Goal: Information Seeking & Learning: Compare options

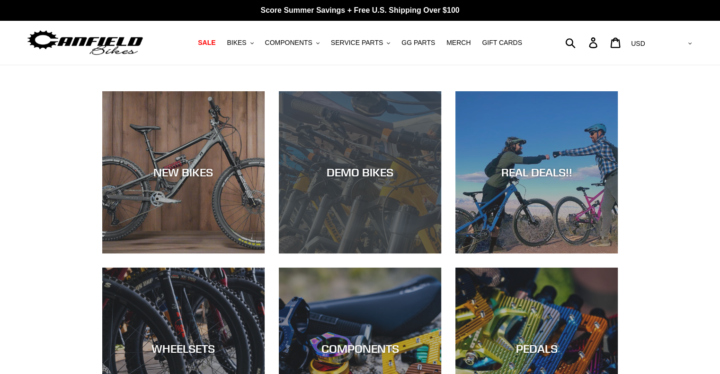
click at [362, 254] on div "DEMO BIKES" at bounding box center [360, 254] width 162 height 0
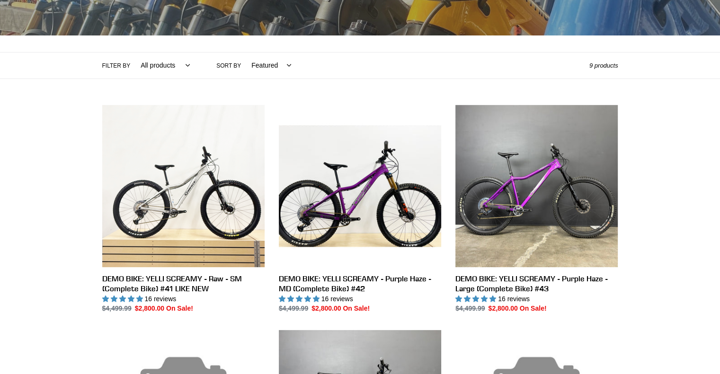
scroll to position [180, 0]
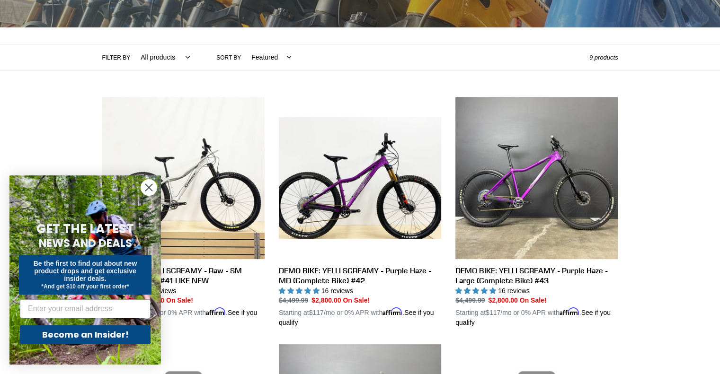
click at [148, 189] on circle "Close dialog" at bounding box center [149, 188] width 16 height 16
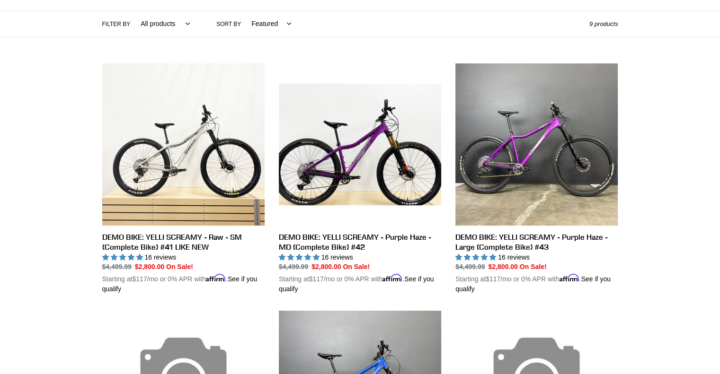
scroll to position [228, 0]
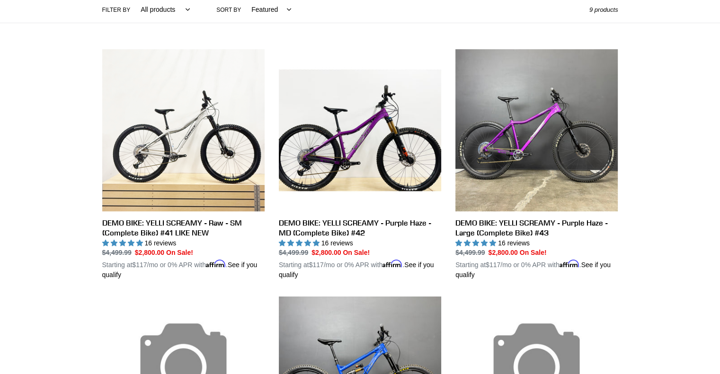
drag, startPoint x: 703, startPoint y: 93, endPoint x: 723, endPoint y: 90, distance: 20.0
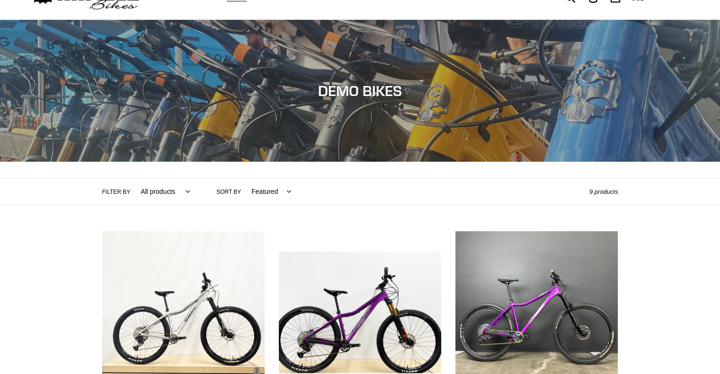
scroll to position [0, 0]
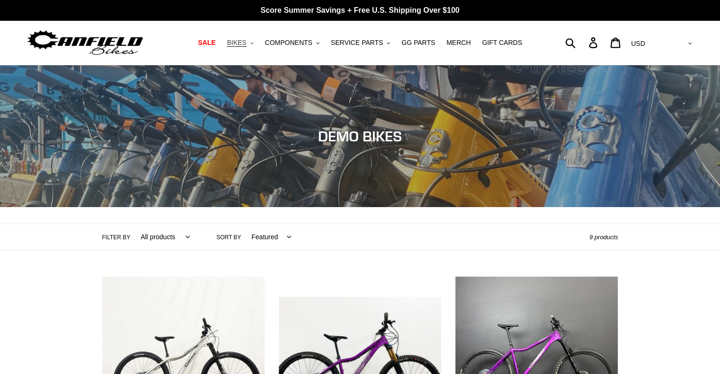
click at [246, 41] on span "BIKES" at bounding box center [236, 43] width 19 height 8
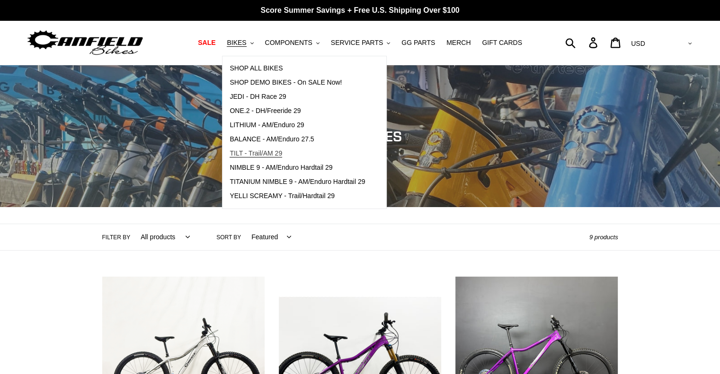
click at [255, 154] on span "TILT - Trail/AM 29" at bounding box center [255, 153] width 53 height 8
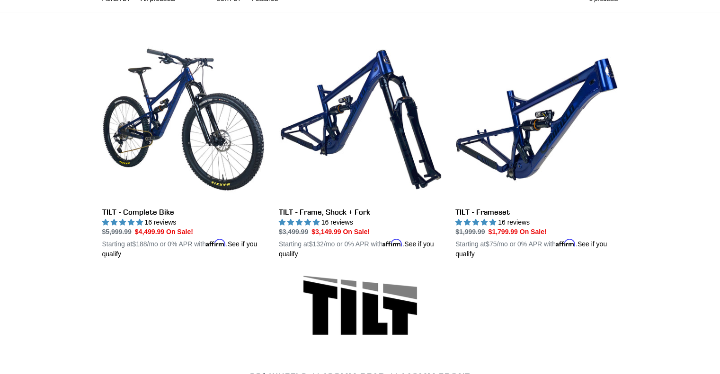
scroll to position [228, 0]
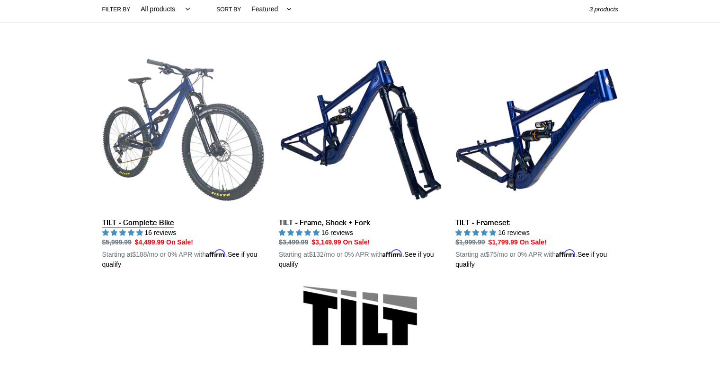
click at [161, 223] on link "TILT - Complete Bike" at bounding box center [183, 159] width 162 height 221
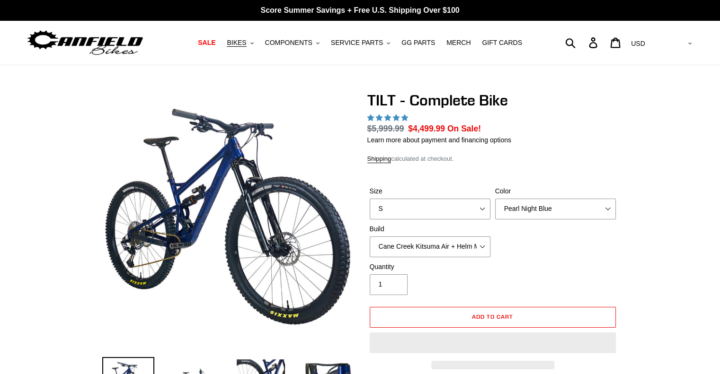
select select "highest-rating"
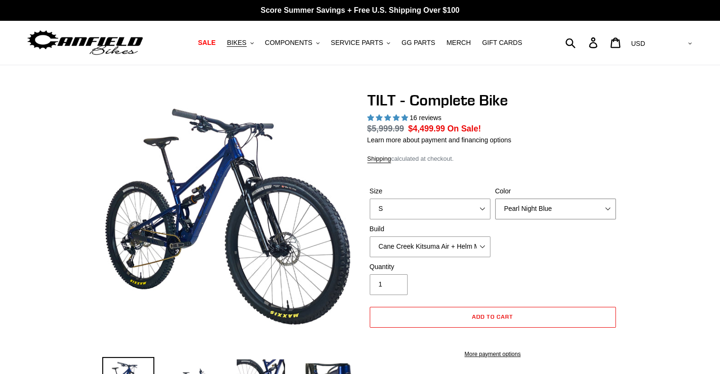
click at [532, 202] on select "Pearl Night Blue Stealth Silver Raw" at bounding box center [555, 209] width 121 height 21
select select "Raw"
click at [495, 199] on select "Pearl Night Blue Stealth Silver Raw" at bounding box center [555, 209] width 121 height 21
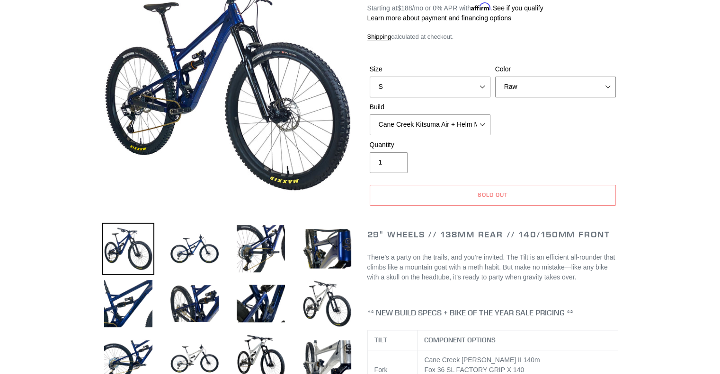
scroll to position [209, 0]
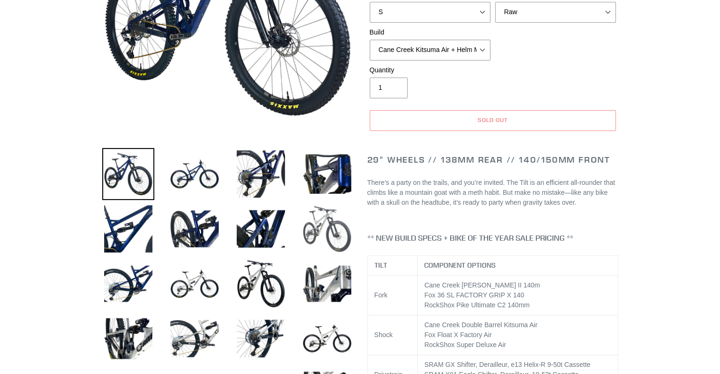
click at [312, 228] on img at bounding box center [327, 229] width 52 height 52
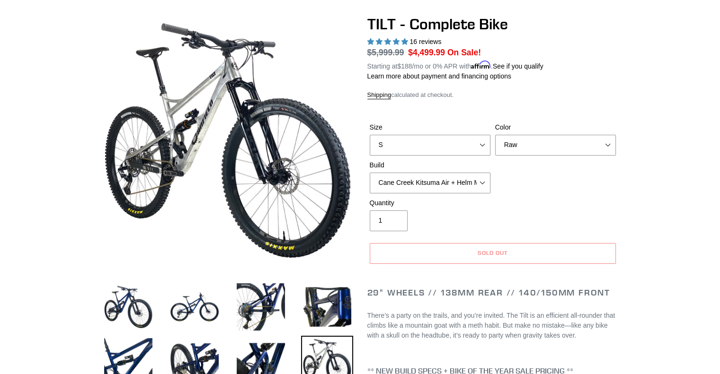
scroll to position [72, 0]
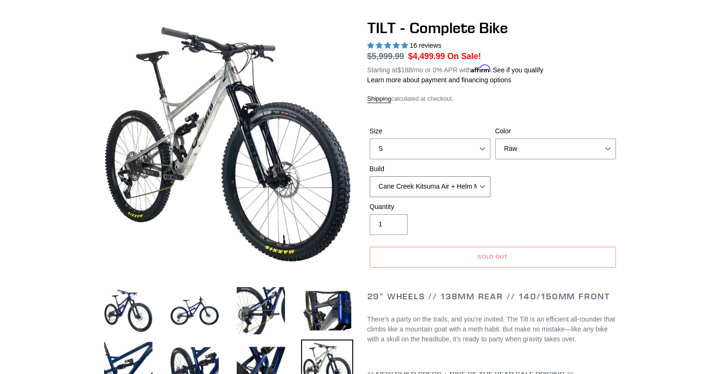
click at [430, 179] on select "Cane Creek Kitsuma Air + Helm MKII 140 + SRAM GX Cane Creek Kitsuma Air + Helm …" at bounding box center [429, 186] width 121 height 21
click at [369, 176] on select "Cane Creek Kitsuma Air + Helm MKII 140 + SRAM GX Cane Creek Kitsuma Air + Helm …" at bounding box center [429, 186] width 121 height 21
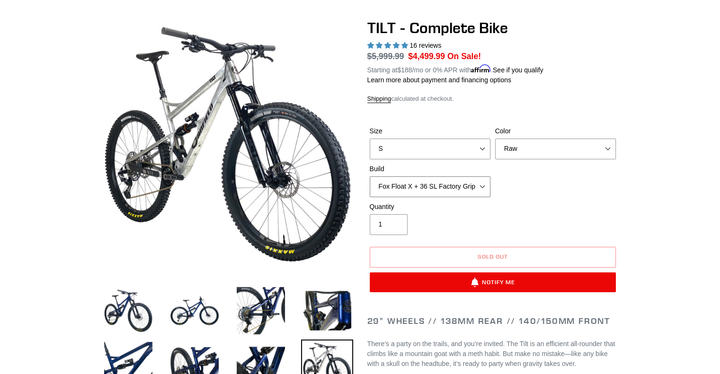
click at [440, 184] on select "Cane Creek Kitsuma Air + Helm MKII 140 + SRAM GX Cane Creek Kitsuma Air + Helm …" at bounding box center [429, 186] width 121 height 21
click at [453, 189] on select "Cane Creek Kitsuma Air + Helm MKII 140 + SRAM GX Cane Creek Kitsuma Air + Helm …" at bounding box center [429, 186] width 121 height 21
click at [369, 176] on select "Cane Creek Kitsuma Air + Helm MKII 140 + SRAM GX Cane Creek Kitsuma Air + Helm …" at bounding box center [429, 186] width 121 height 21
click at [454, 189] on select "Cane Creek Kitsuma Air + Helm MKII 140 + SRAM GX Cane Creek Kitsuma Air + Helm …" at bounding box center [429, 186] width 121 height 21
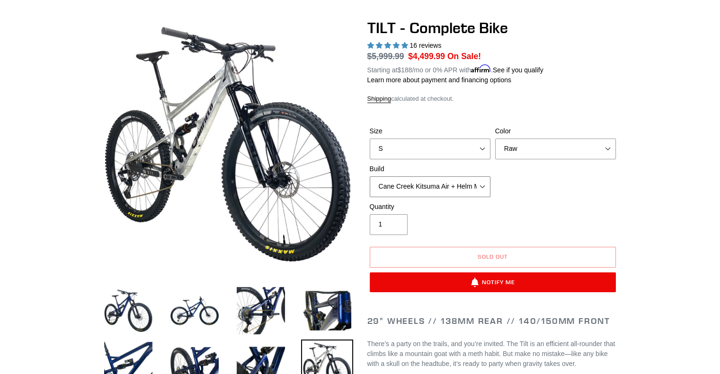
select select "Fox Float X + 36 SL Factory Grip X 140 + SRAM XO"
click at [369, 176] on select "Cane Creek Kitsuma Air + Helm MKII 140 + SRAM GX Cane Creek Kitsuma Air + Helm …" at bounding box center [429, 186] width 121 height 21
click at [531, 196] on div "Size S M L Color Pearl Night Blue Stealth Silver Raw Build Cane Creek Kitsuma A…" at bounding box center [492, 164] width 251 height 76
click at [472, 144] on select "S M L" at bounding box center [429, 149] width 121 height 21
select select "L"
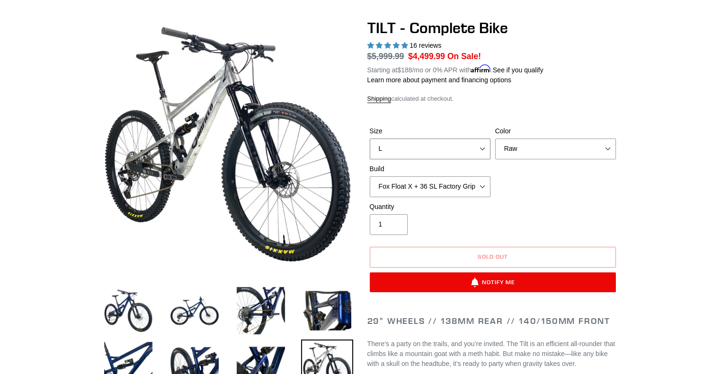
click at [369, 139] on select "S M L" at bounding box center [429, 149] width 121 height 21
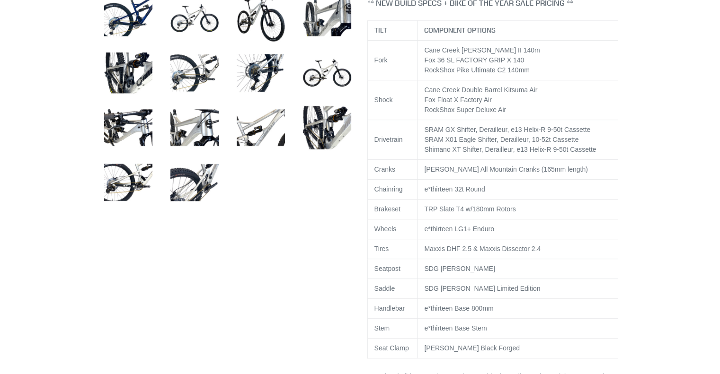
scroll to position [526, 0]
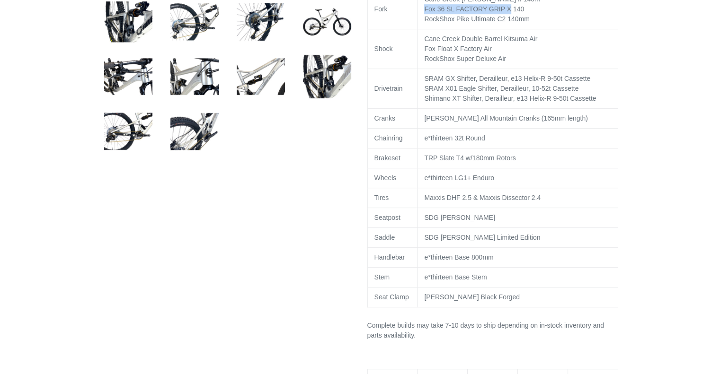
drag, startPoint x: 424, startPoint y: 19, endPoint x: 502, endPoint y: 21, distance: 78.1
click at [502, 21] on td "Cane Creek Helm MK II 140m Fox 36 SL FACTORY GRIP X 140 RockShox Pike Ultimate …" at bounding box center [517, 10] width 200 height 40
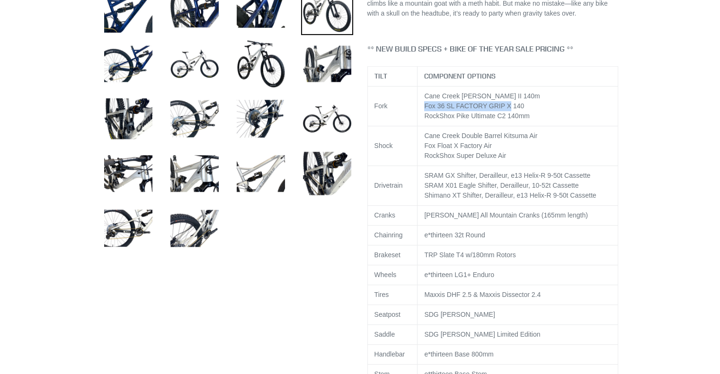
scroll to position [0, 0]
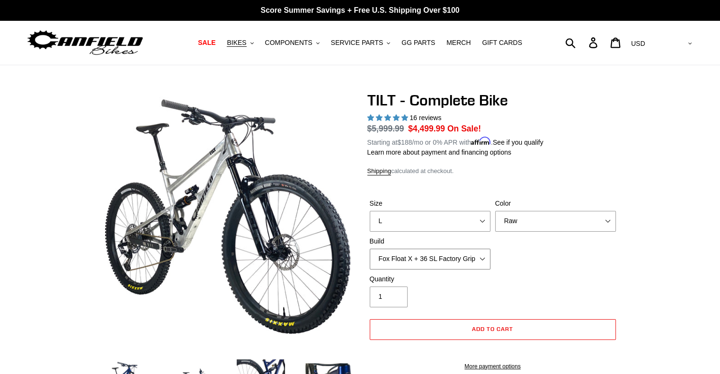
click at [458, 257] on select "Cane Creek Kitsuma Air + Helm MKII 140 + SRAM GX Cane Creek Kitsuma Air + Helm …" at bounding box center [429, 259] width 121 height 21
click at [556, 265] on div "Size S M L Color Pearl Night Blue Stealth Silver Raw Build Cane Creek Kitsuma A…" at bounding box center [492, 237] width 251 height 76
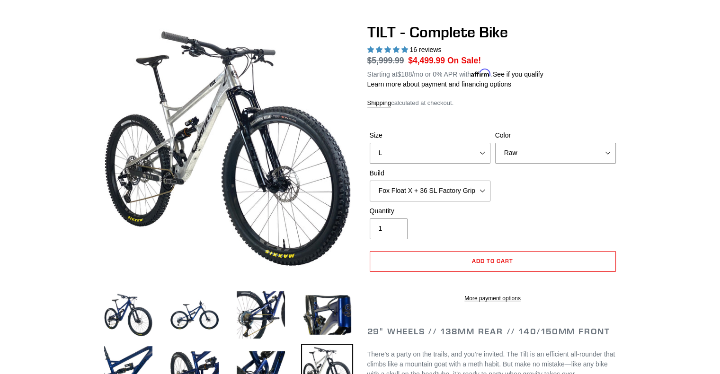
scroll to position [76, 0]
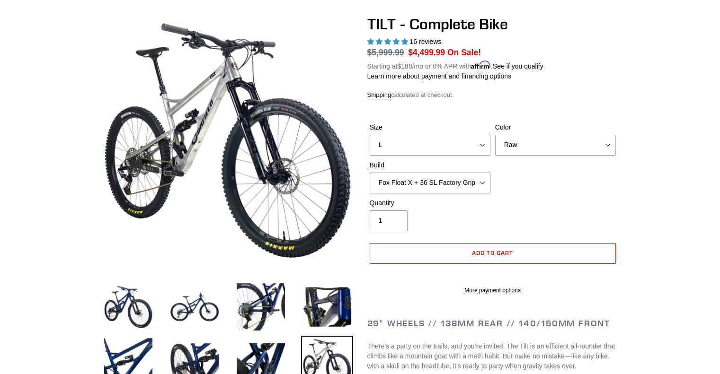
click at [478, 181] on select "Cane Creek Kitsuma Air + Helm MKII 140 + SRAM GX Cane Creek Kitsuma Air + Helm …" at bounding box center [429, 183] width 121 height 21
click at [369, 173] on select "Cane Creek Kitsuma Air + Helm MKII 140 + SRAM GX Cane Creek Kitsuma Air + Helm …" at bounding box center [429, 183] width 121 height 21
click at [445, 185] on select "Cane Creek Kitsuma Air + Helm MKII 140 + SRAM GX Cane Creek Kitsuma Air + Helm …" at bounding box center [429, 183] width 121 height 21
click at [369, 173] on select "Cane Creek Kitsuma Air + Helm MKII 140 + SRAM GX Cane Creek Kitsuma Air + Helm …" at bounding box center [429, 183] width 121 height 21
click at [452, 187] on select "Cane Creek Kitsuma Air + Helm MKII 140 + SRAM GX Cane Creek Kitsuma Air + Helm …" at bounding box center [429, 183] width 121 height 21
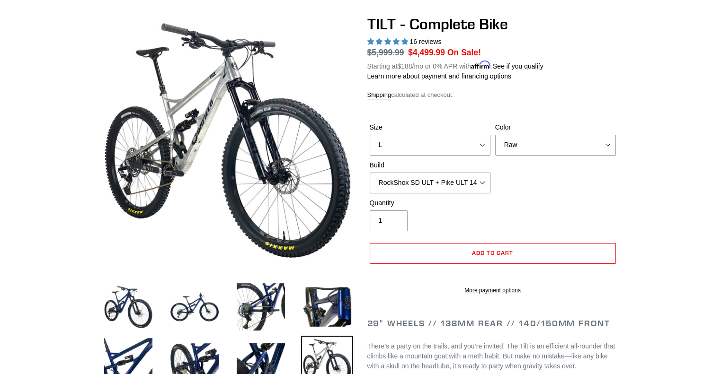
click at [369, 173] on select "Cane Creek Kitsuma Air + Helm MKII 140 + SRAM GX Cane Creek Kitsuma Air + Helm …" at bounding box center [429, 183] width 121 height 21
click at [456, 184] on select "Cane Creek Kitsuma Air + Helm MKII 140 + SRAM GX Cane Creek Kitsuma Air + Helm …" at bounding box center [429, 183] width 121 height 21
click at [369, 173] on select "Cane Creek Kitsuma Air + Helm MKII 140 + SRAM GX Cane Creek Kitsuma Air + Helm …" at bounding box center [429, 183] width 121 height 21
click at [454, 184] on select "Cane Creek Kitsuma Air + Helm MKII 140 + SRAM GX Cane Creek Kitsuma Air + Helm …" at bounding box center [429, 183] width 121 height 21
select select "Fox Float X + 36 SL Factory Grip X 140 + SRAM XO"
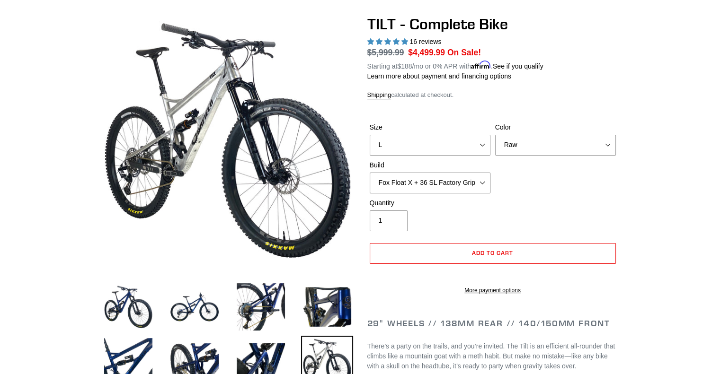
click at [369, 173] on select "Cane Creek Kitsuma Air + Helm MKII 140 + SRAM GX Cane Creek Kitsuma Air + Helm …" at bounding box center [429, 183] width 121 height 21
click at [451, 184] on select "Cane Creek Kitsuma Air + Helm MKII 140 + SRAM GX Cane Creek Kitsuma Air + Helm …" at bounding box center [429, 183] width 121 height 21
click at [579, 172] on div "Size S M L Color Pearl Night Blue Stealth Silver Raw Build Cane Creek Kitsuma A…" at bounding box center [492, 161] width 251 height 76
